Goal: Task Accomplishment & Management: Manage account settings

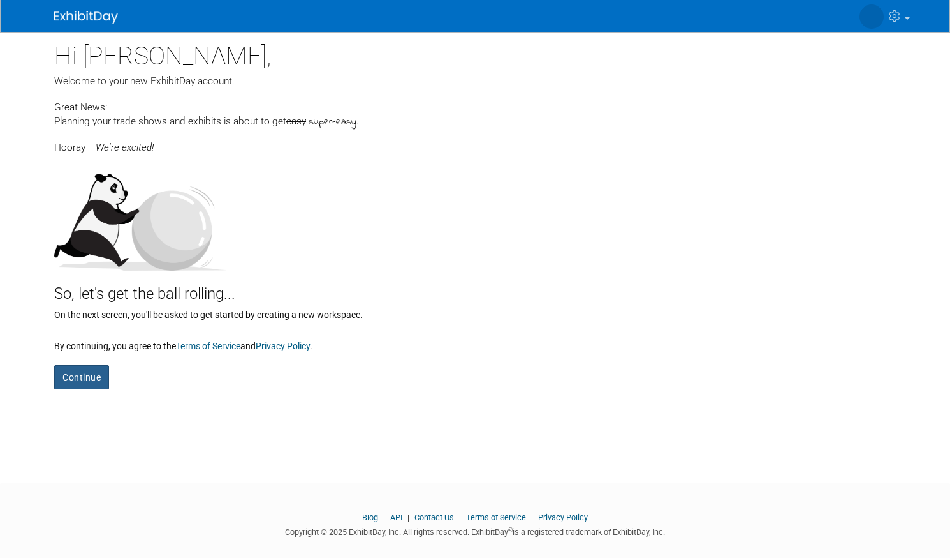
click at [70, 376] on button "Continue" at bounding box center [81, 377] width 55 height 24
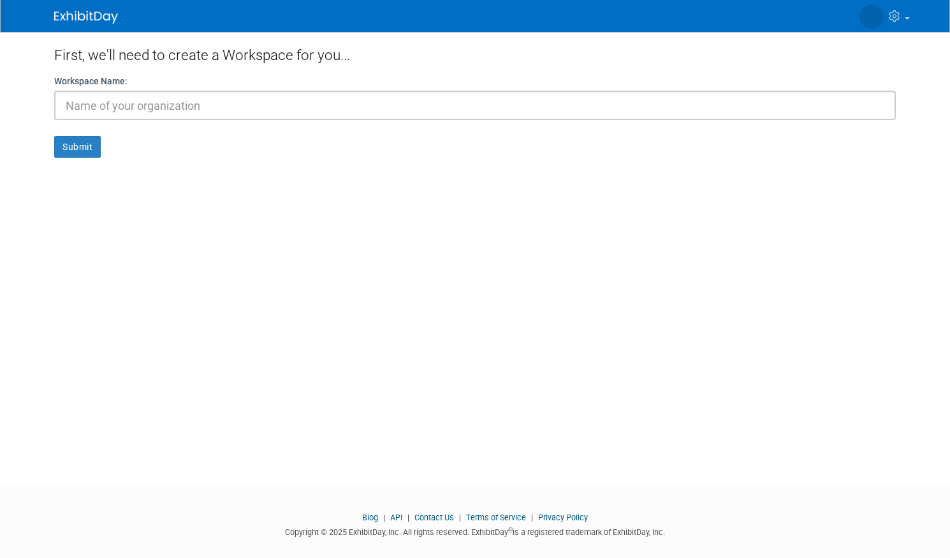
click at [109, 107] on input "text" at bounding box center [475, 105] width 842 height 29
type input "[PERSON_NAME]"
click at [92, 145] on button "Submit" at bounding box center [77, 147] width 47 height 22
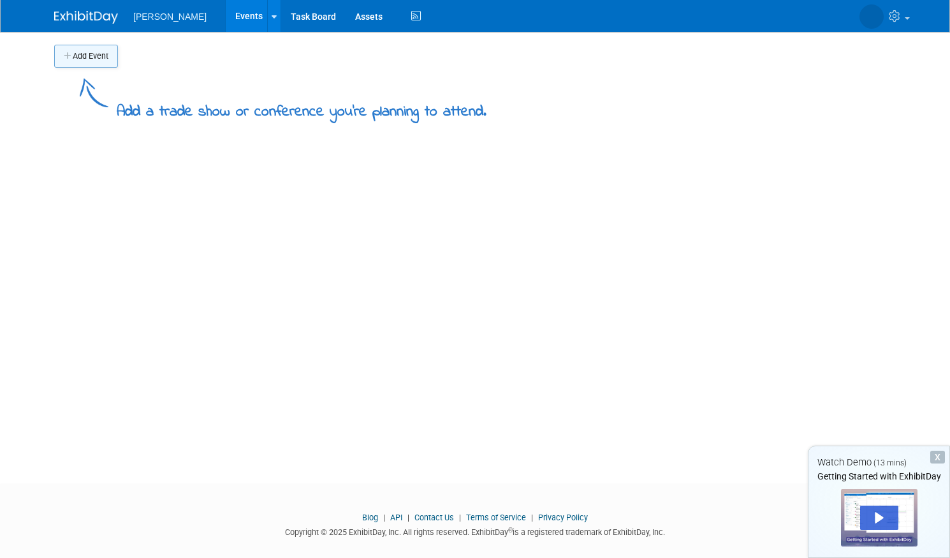
click at [75, 55] on button "Add Event" at bounding box center [86, 56] width 64 height 23
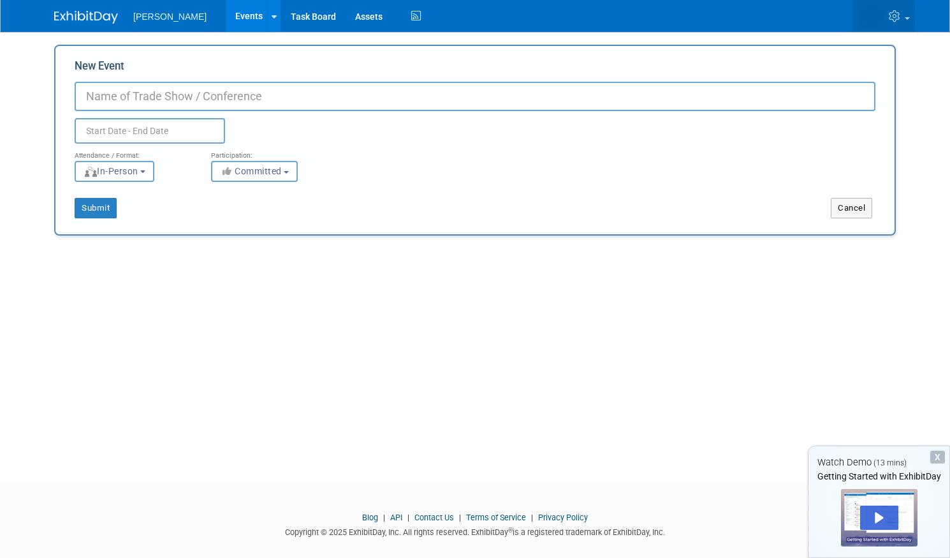
click at [906, 18] on span at bounding box center [907, 18] width 5 height 3
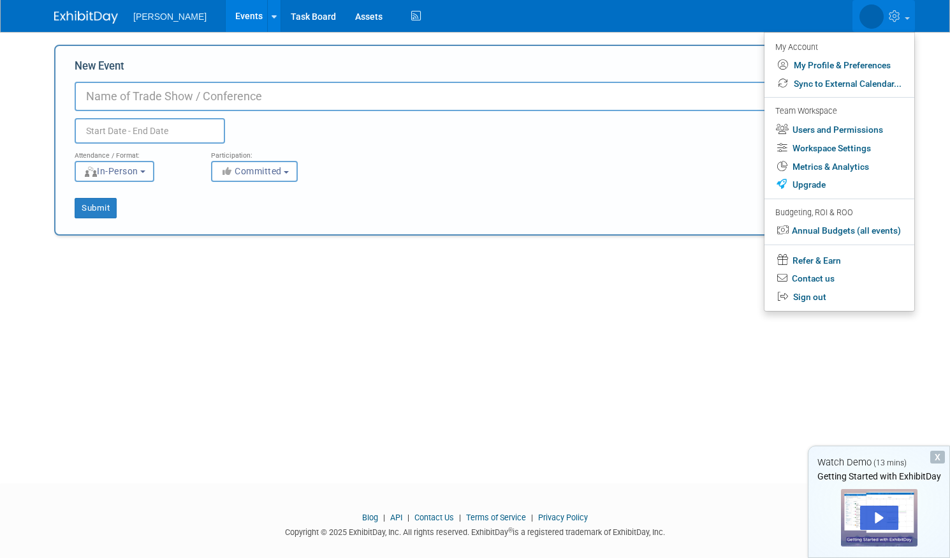
click at [145, 170] on button "In-Person" at bounding box center [115, 171] width 80 height 21
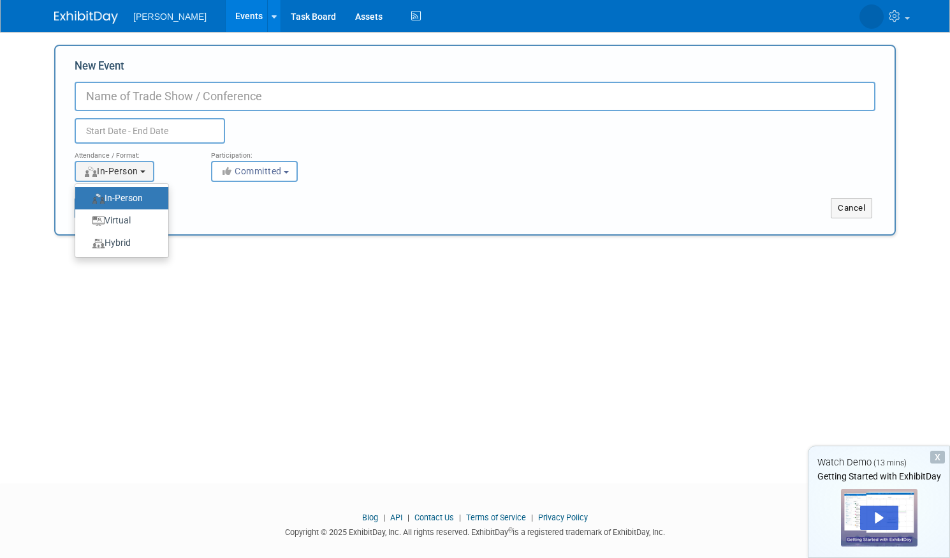
click at [226, 300] on div "Add Event Add a trade show or conference you're planning to attend. New Event D…" at bounding box center [475, 246] width 861 height 428
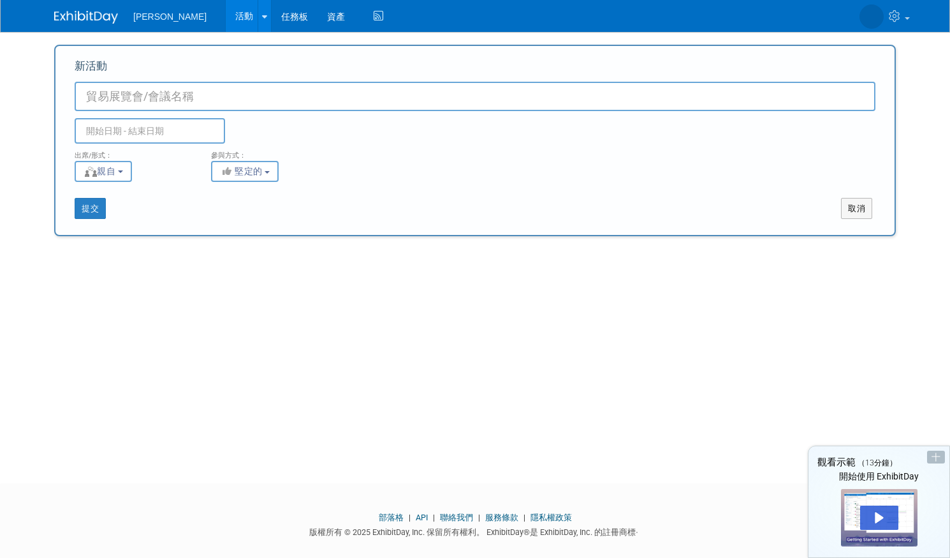
click at [152, 97] on input "新活動" at bounding box center [475, 96] width 801 height 29
type input "Sigma Rome"
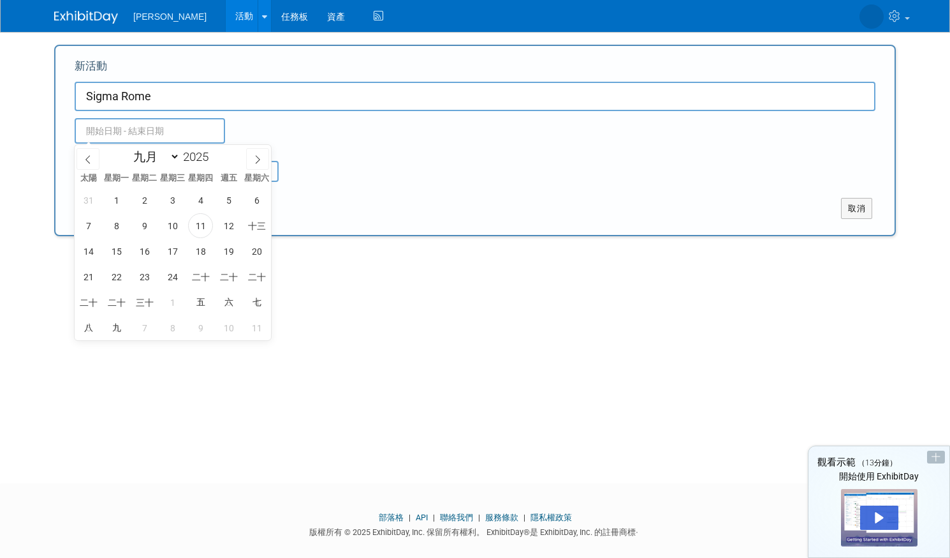
click at [147, 135] on input "text" at bounding box center [150, 131] width 151 height 26
click at [256, 158] on icon at bounding box center [257, 159] width 9 height 9
select select "10"
click at [144, 225] on font "4" at bounding box center [144, 226] width 5 height 10
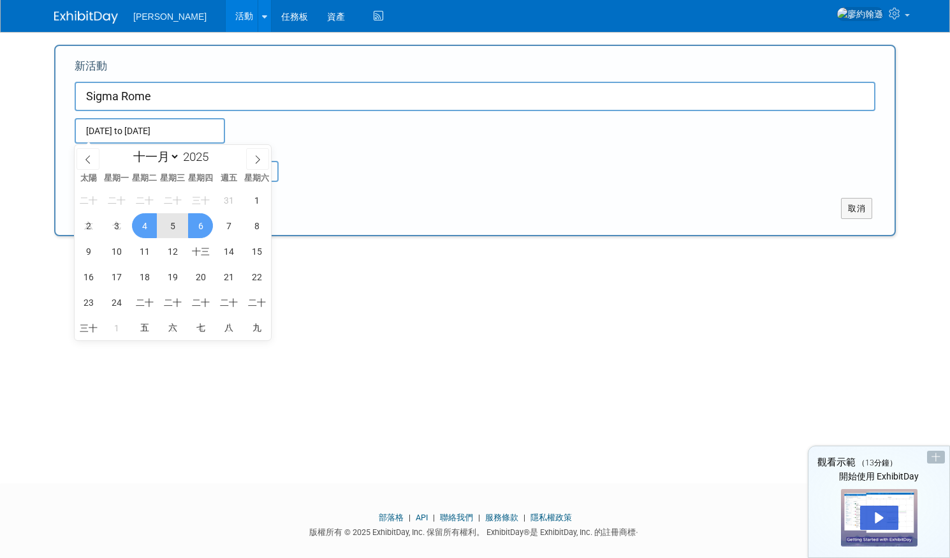
click at [197, 225] on span "6" at bounding box center [200, 225] width 25 height 25
type input "Nov 4, 2025 to Nov 6, 2025"
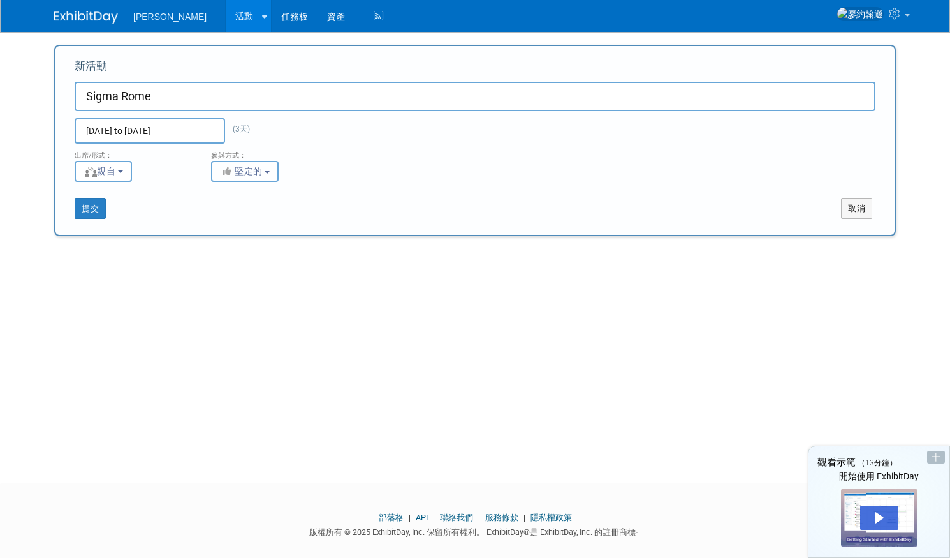
click at [260, 172] on font "堅定的" at bounding box center [249, 171] width 28 height 10
click at [302, 158] on div "參與方式：" at bounding box center [269, 152] width 117 height 17
click at [129, 173] on button "親自" at bounding box center [103, 171] width 57 height 21
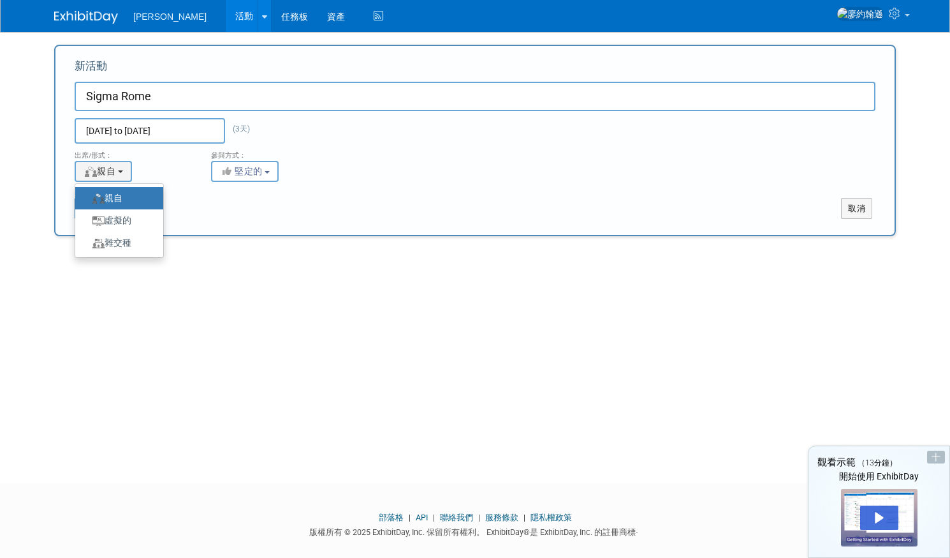
click at [155, 161] on div "<img src="https://www.exhibitday.com/Images/Format-InPerson.png" style="width: …" at bounding box center [133, 171] width 117 height 21
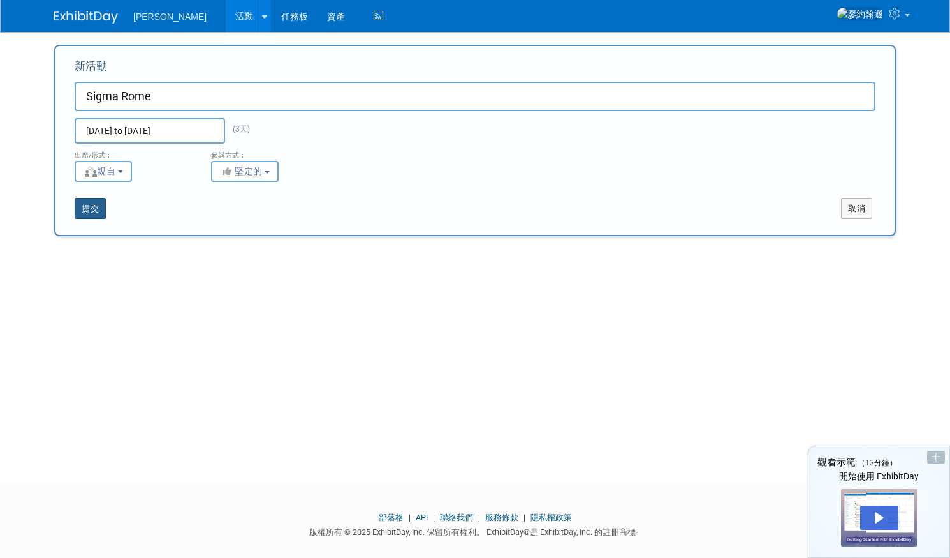
click at [93, 209] on font "提交" at bounding box center [90, 208] width 17 height 10
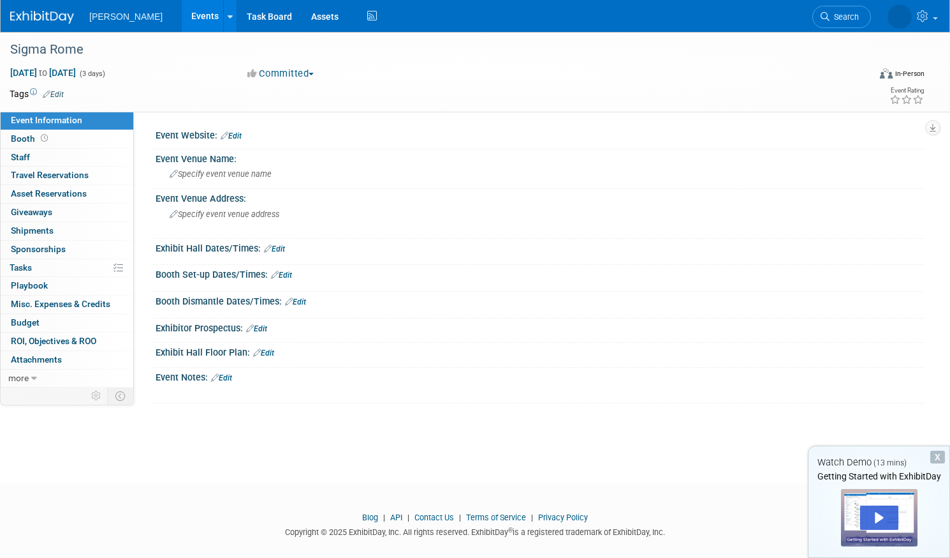
click at [336, 440] on div "Sigma Rome Nov 4, 2025 to Nov 6, 2025 (3 days) Nov 4, 2025 to Nov 6, 2025 Commi…" at bounding box center [475, 246] width 950 height 428
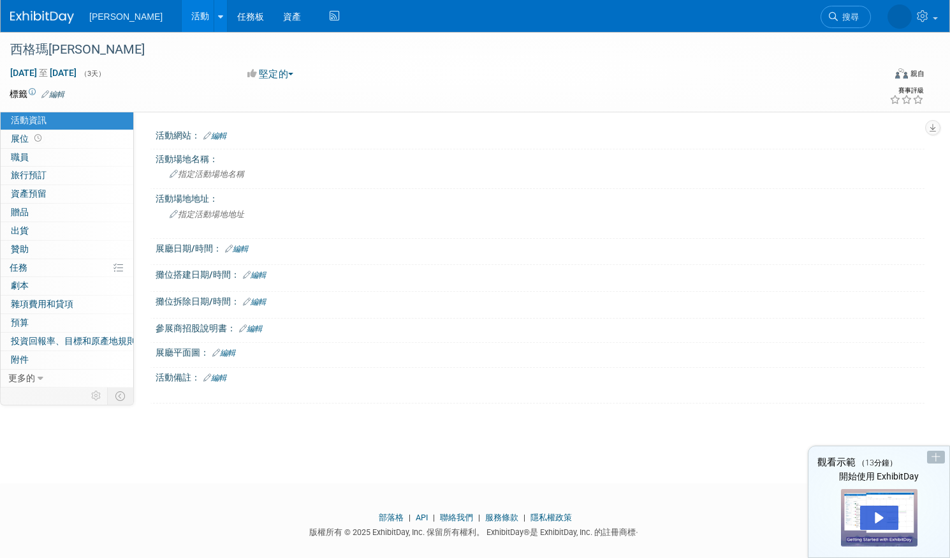
click at [150, 431] on div "西格瑪羅馬 2025年11月4日 至 2025年11月6日 （3天） Nov 4, 2025 to Nov 6, 2025 堅定的 堅定的 考慮到 不去 虛擬…" at bounding box center [475, 246] width 950 height 428
click at [92, 156] on link "0 職員 0" at bounding box center [67, 158] width 133 height 18
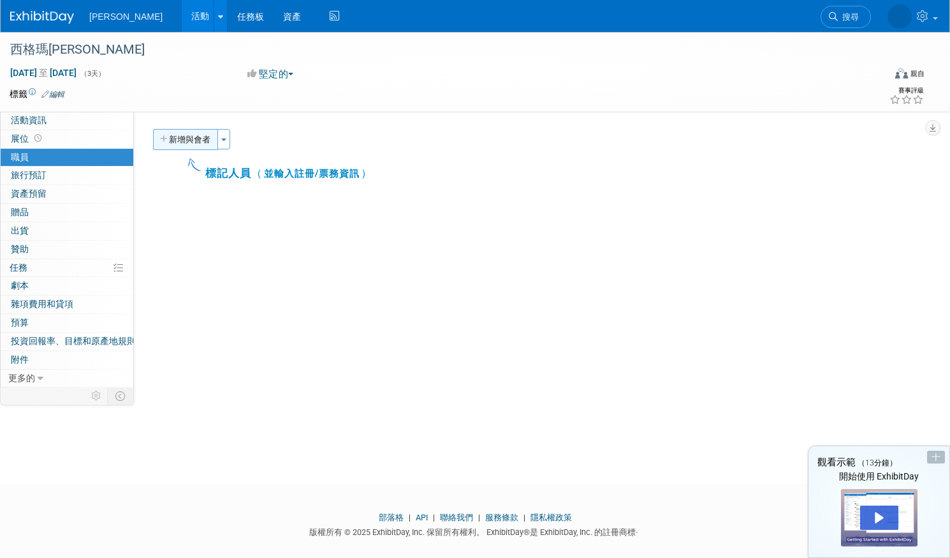
click at [188, 133] on button "新增與會者" at bounding box center [185, 139] width 65 height 21
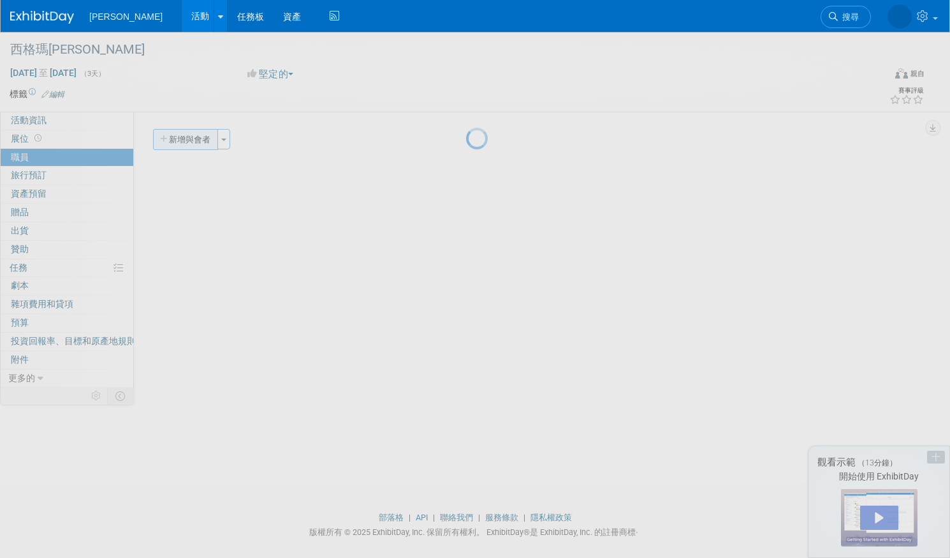
select select "c26dd770-f292-4a53-8927-b8b7d3545191"
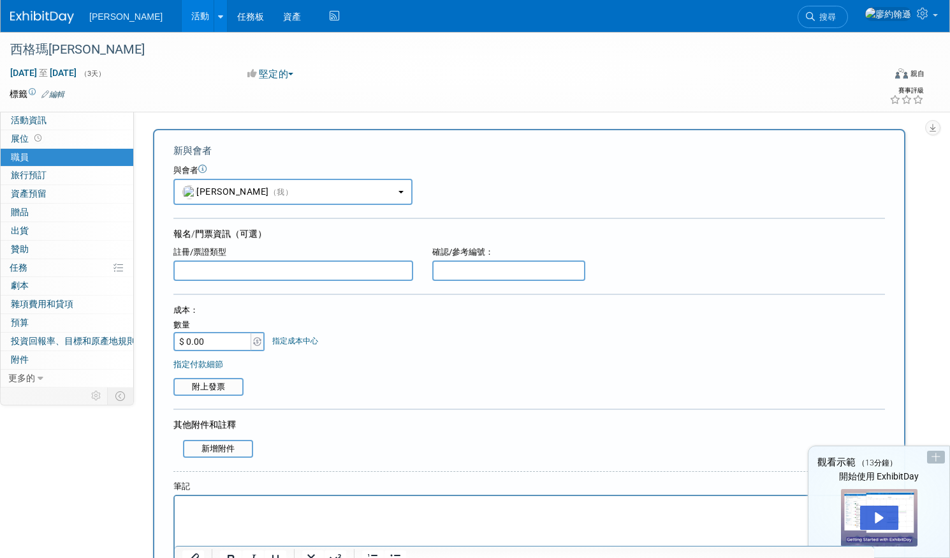
click at [47, 163] on link "0 職員 0" at bounding box center [67, 158] width 133 height 18
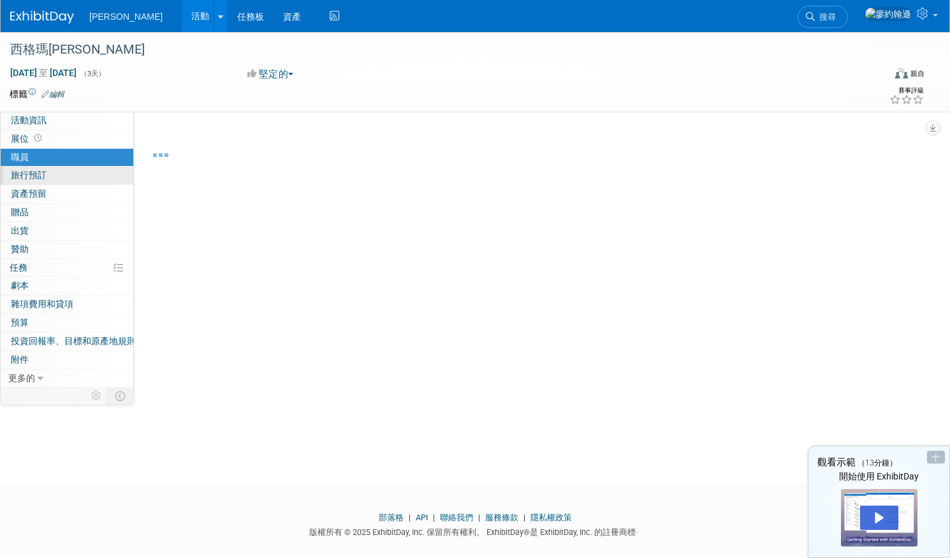
click at [47, 170] on link "0 旅行預訂 0" at bounding box center [67, 175] width 133 height 18
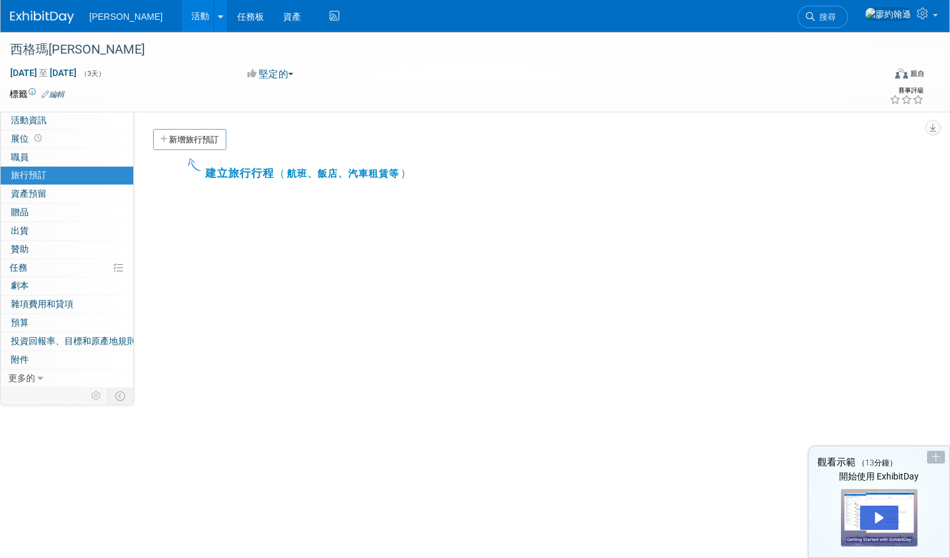
click at [194, 127] on div "活動網站： 編輯 活動場地名稱： 指定活動場地名稱 活動場地地址： 指定活動場地地址 展廳日期/時間： 編輯 儲存變更 取消 攤位搭建日期/時間： 編輯 儲存…" at bounding box center [529, 250] width 791 height 276
click at [191, 137] on font "新增旅行預訂" at bounding box center [194, 140] width 50 height 10
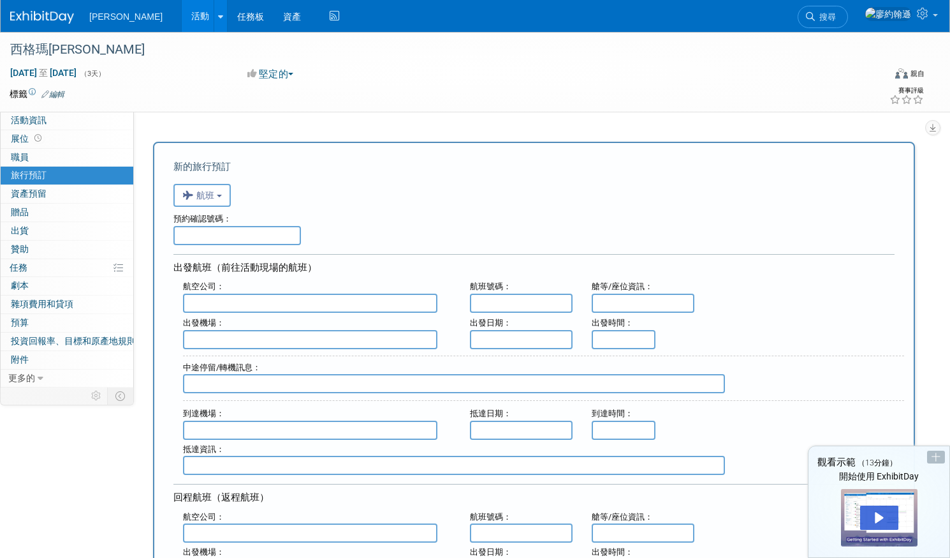
click at [222, 233] on input "text" at bounding box center [238, 235] width 128 height 19
click at [217, 301] on input "text" at bounding box center [310, 302] width 255 height 19
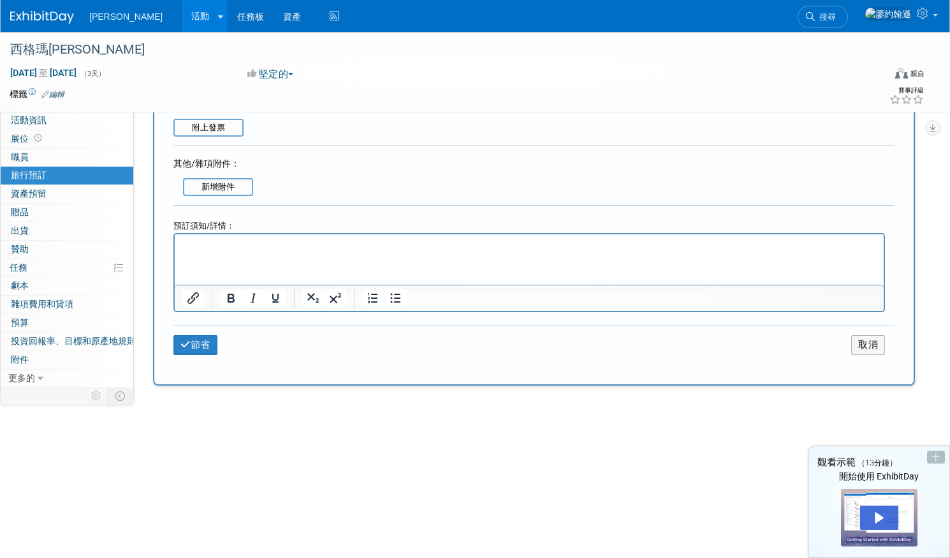
scroll to position [585, 0]
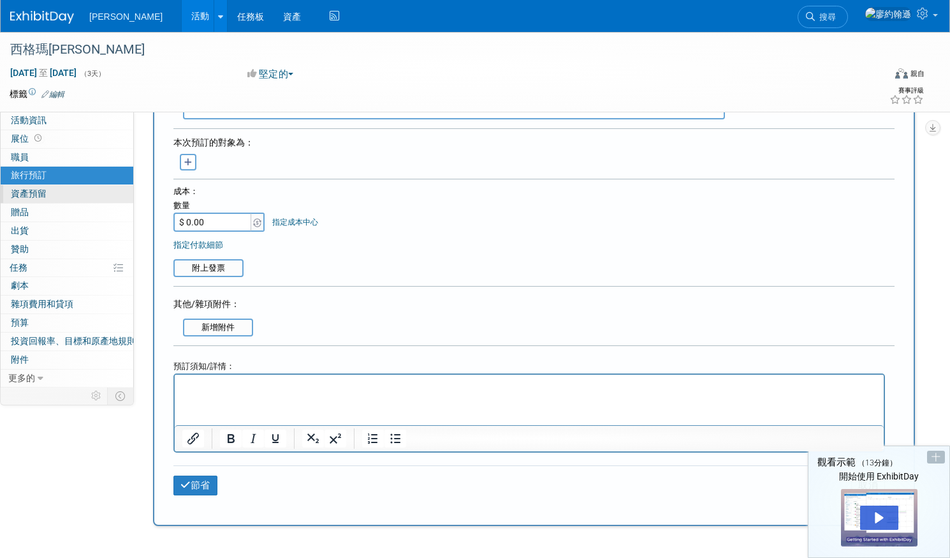
click at [84, 197] on link "0 資產預留 0" at bounding box center [67, 194] width 133 height 18
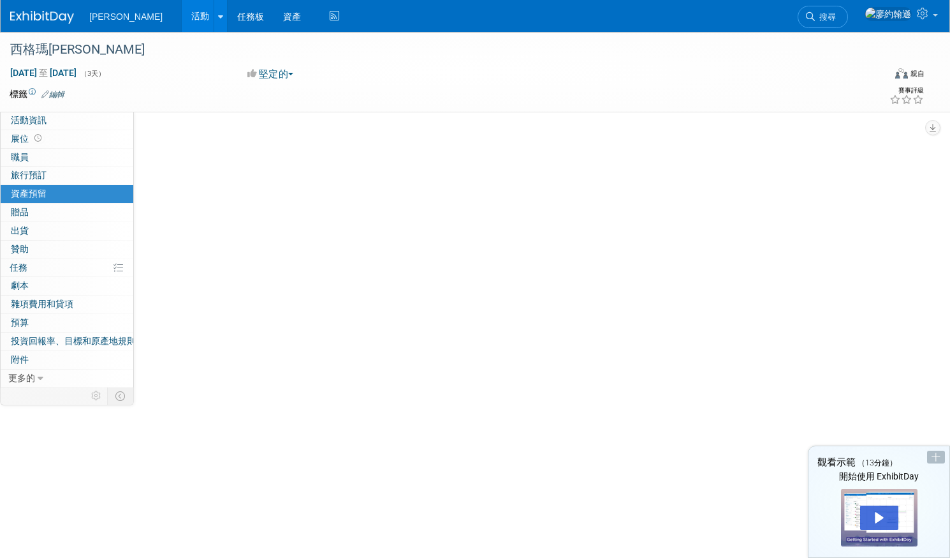
scroll to position [0, 0]
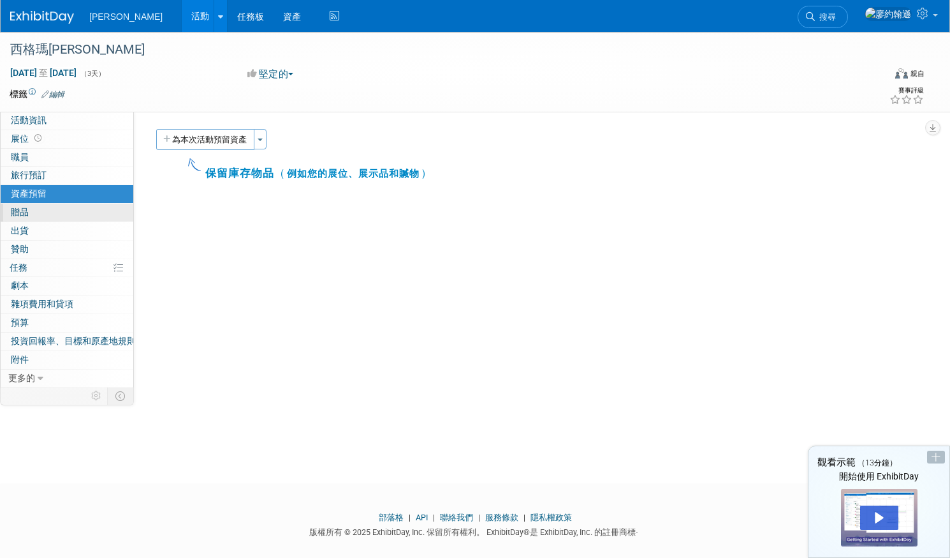
click at [89, 206] on link "0 贈品 0" at bounding box center [67, 212] width 133 height 18
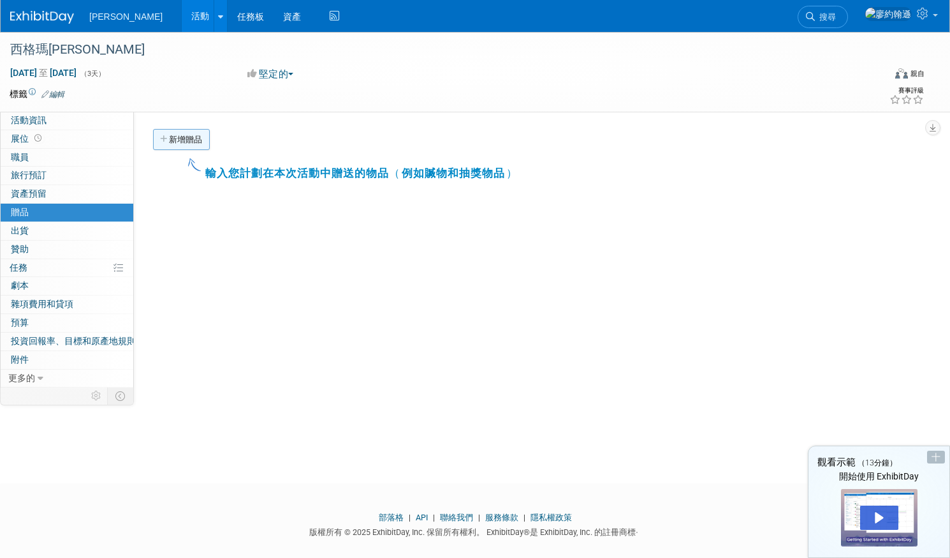
click at [168, 143] on link "新增贈品" at bounding box center [181, 139] width 57 height 21
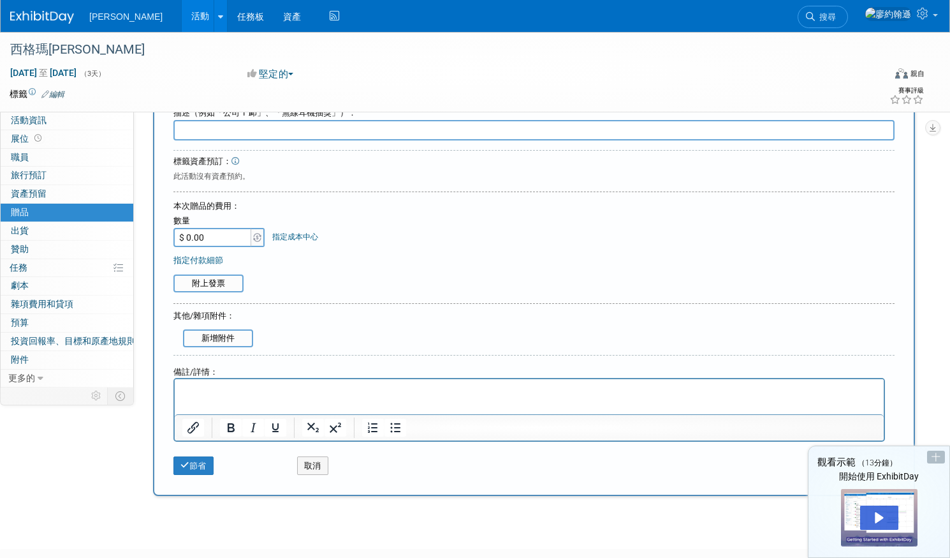
scroll to position [50, 0]
